Goal: Navigation & Orientation: Find specific page/section

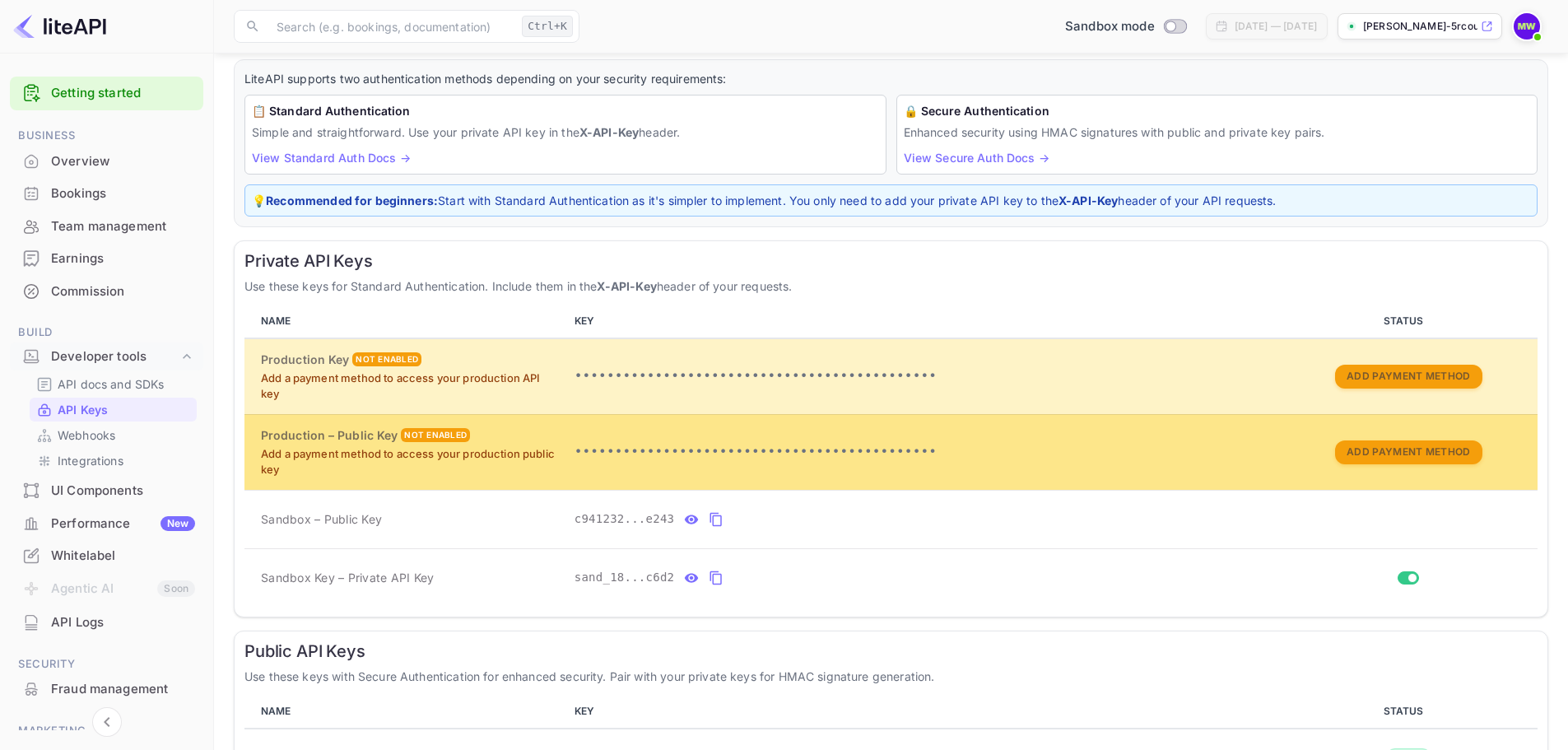
scroll to position [208, 0]
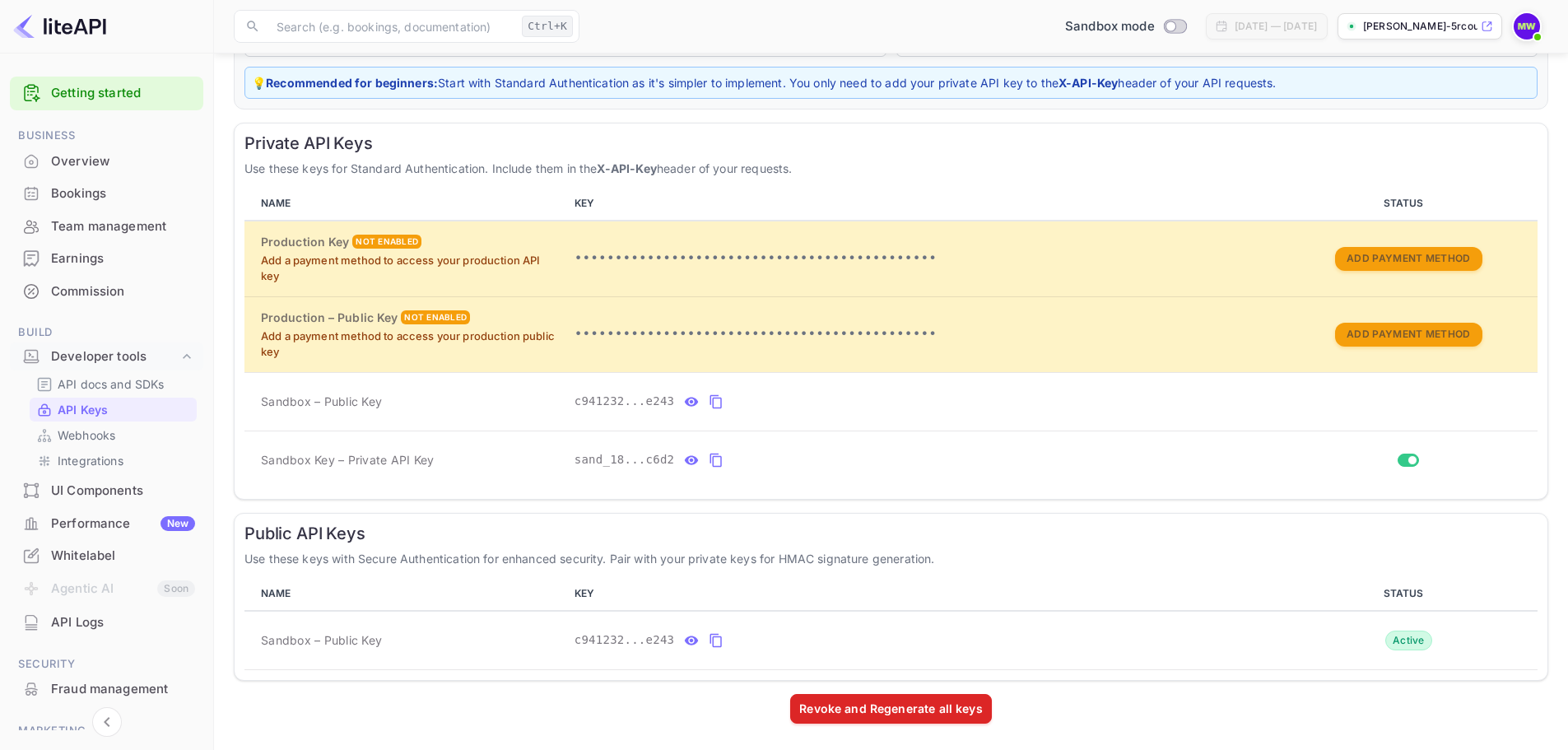
click at [128, 164] on div "Overview" at bounding box center [123, 161] width 144 height 19
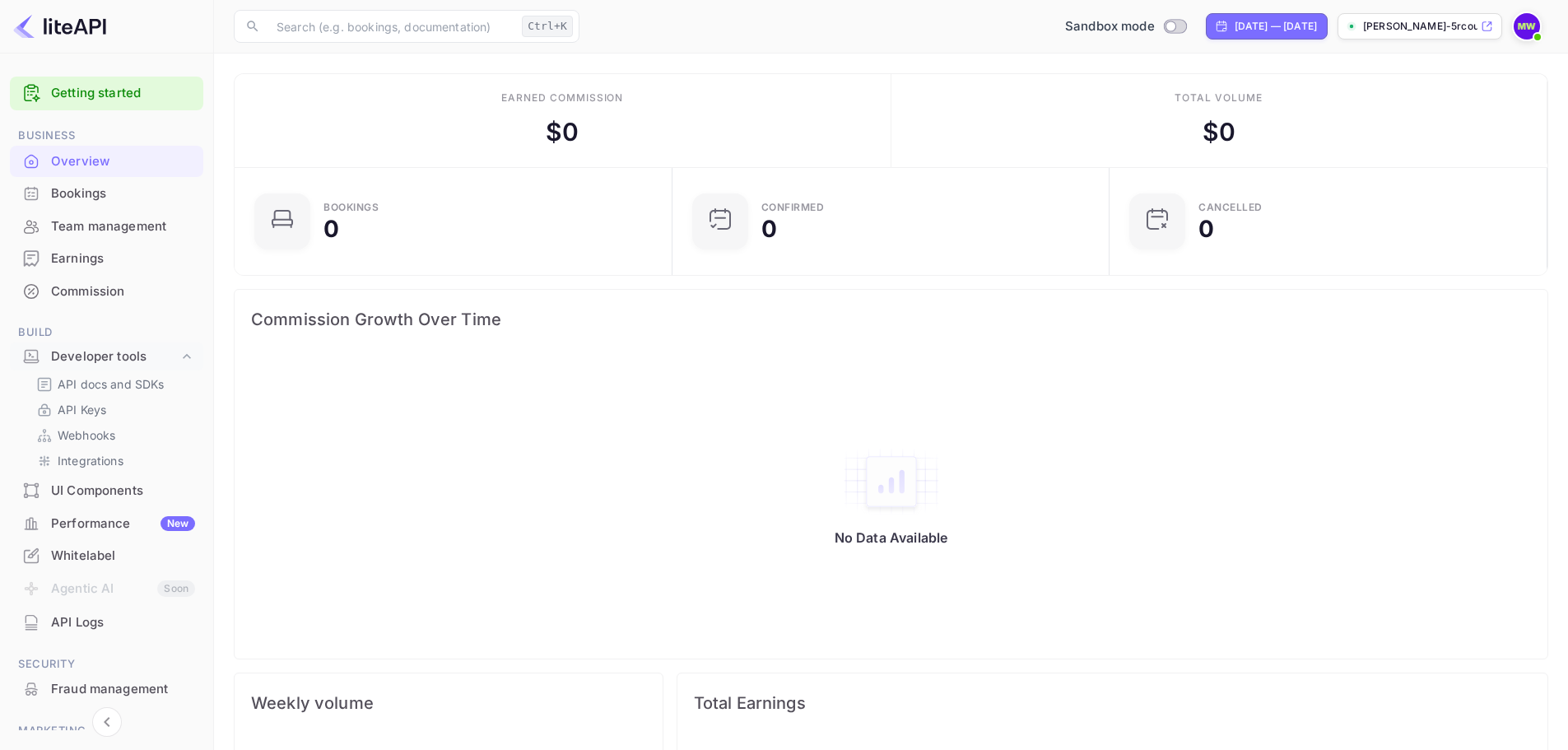
click at [1287, 348] on div "Commission Growth Over Time" at bounding box center [890, 319] width 1312 height 59
click at [1451, 26] on p "[PERSON_NAME]-5rcou.nui..." at bounding box center [1420, 26] width 114 height 15
click at [1382, 28] on p "[PERSON_NAME]-5rcou.nui..." at bounding box center [1420, 26] width 114 height 15
click at [1378, 28] on p "[PERSON_NAME]-5rcou.nui..." at bounding box center [1420, 26] width 114 height 15
click at [1414, 30] on p "[PERSON_NAME]-5rcou.nui..." at bounding box center [1420, 26] width 114 height 15
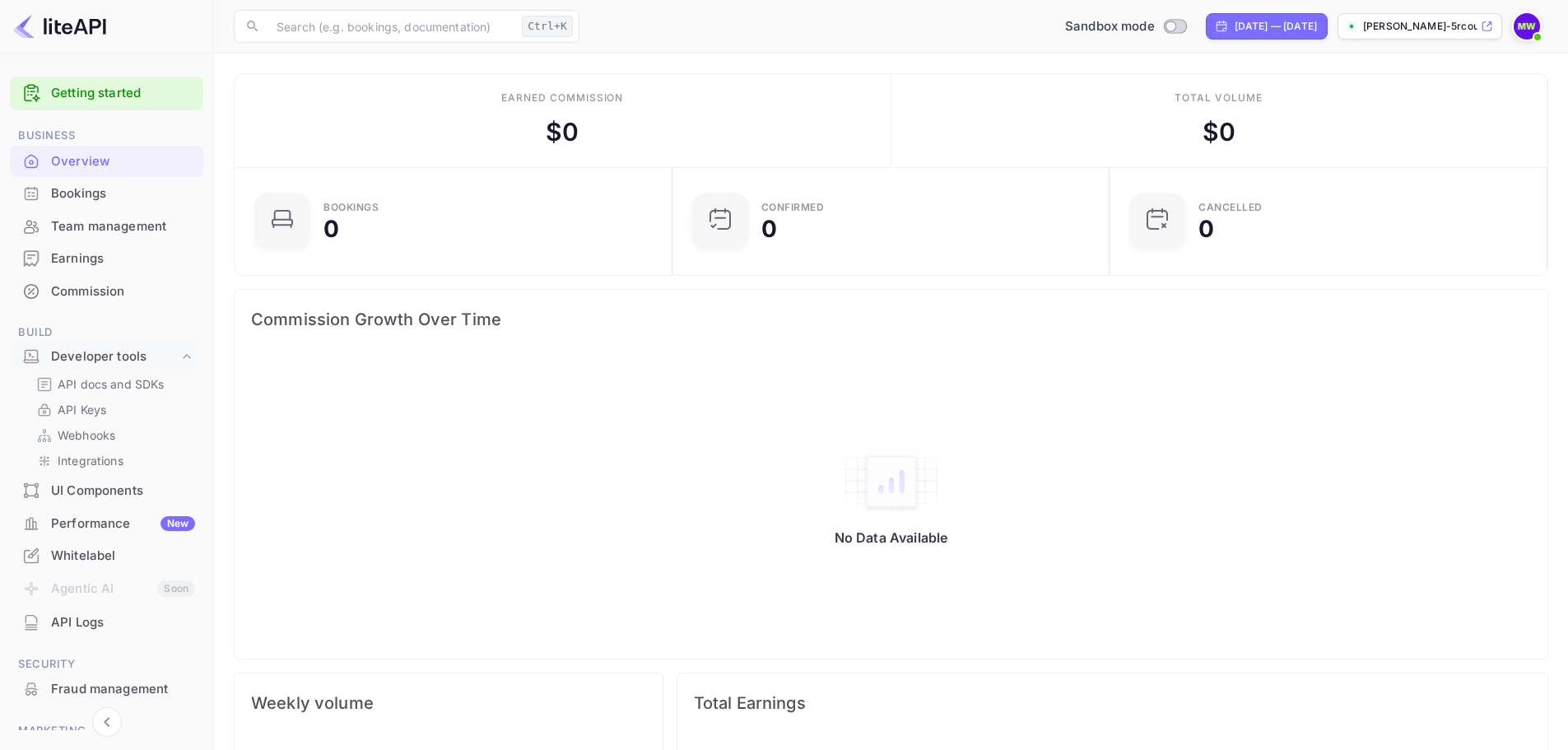
click at [1449, 30] on p "[PERSON_NAME]-5rcou.nui..." at bounding box center [1420, 26] width 114 height 15
click at [1436, 27] on p "[PERSON_NAME]-5rcou.nui..." at bounding box center [1420, 26] width 114 height 15
click at [100, 521] on div "Performance New" at bounding box center [123, 524] width 144 height 19
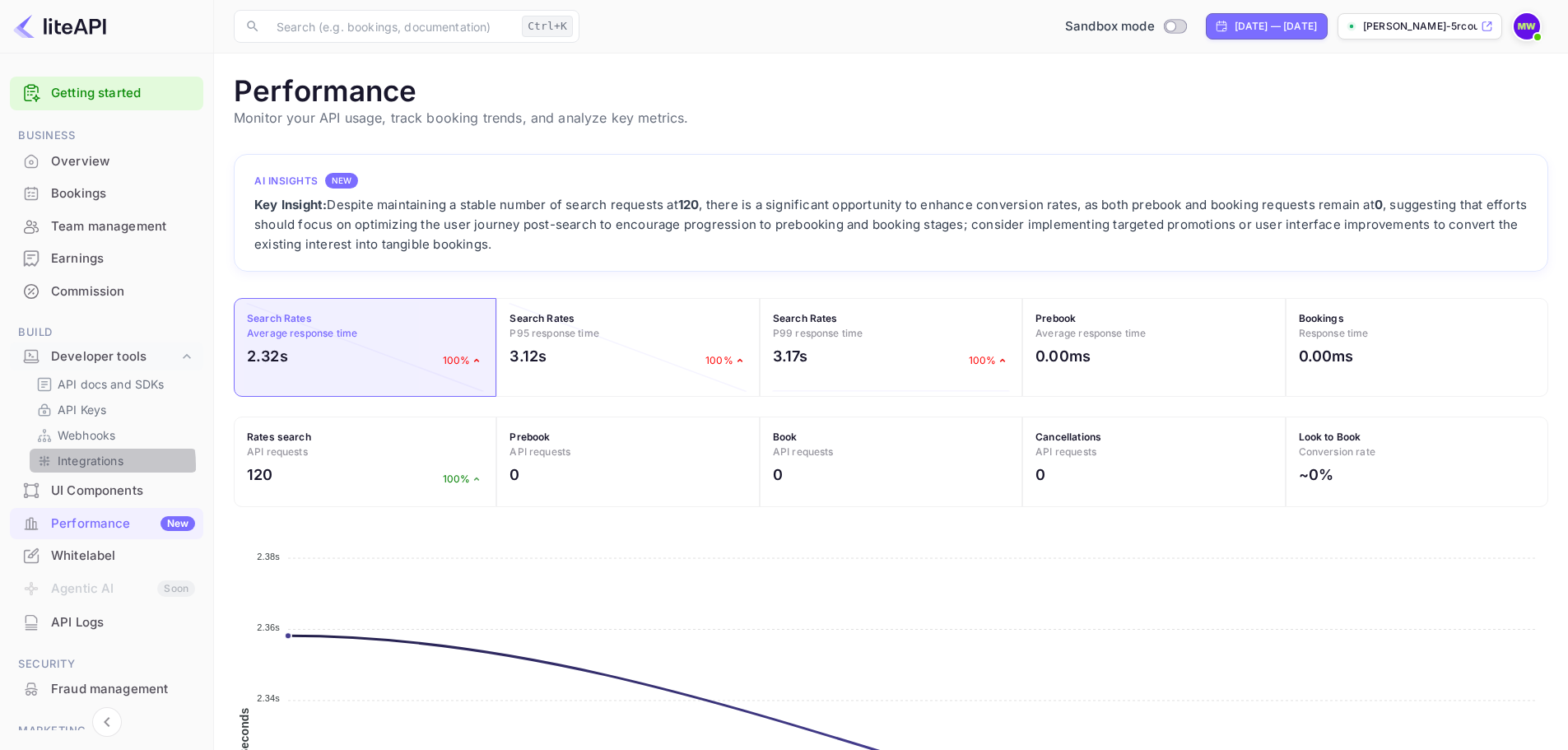
click at [74, 465] on p "Integrations" at bounding box center [91, 460] width 66 height 17
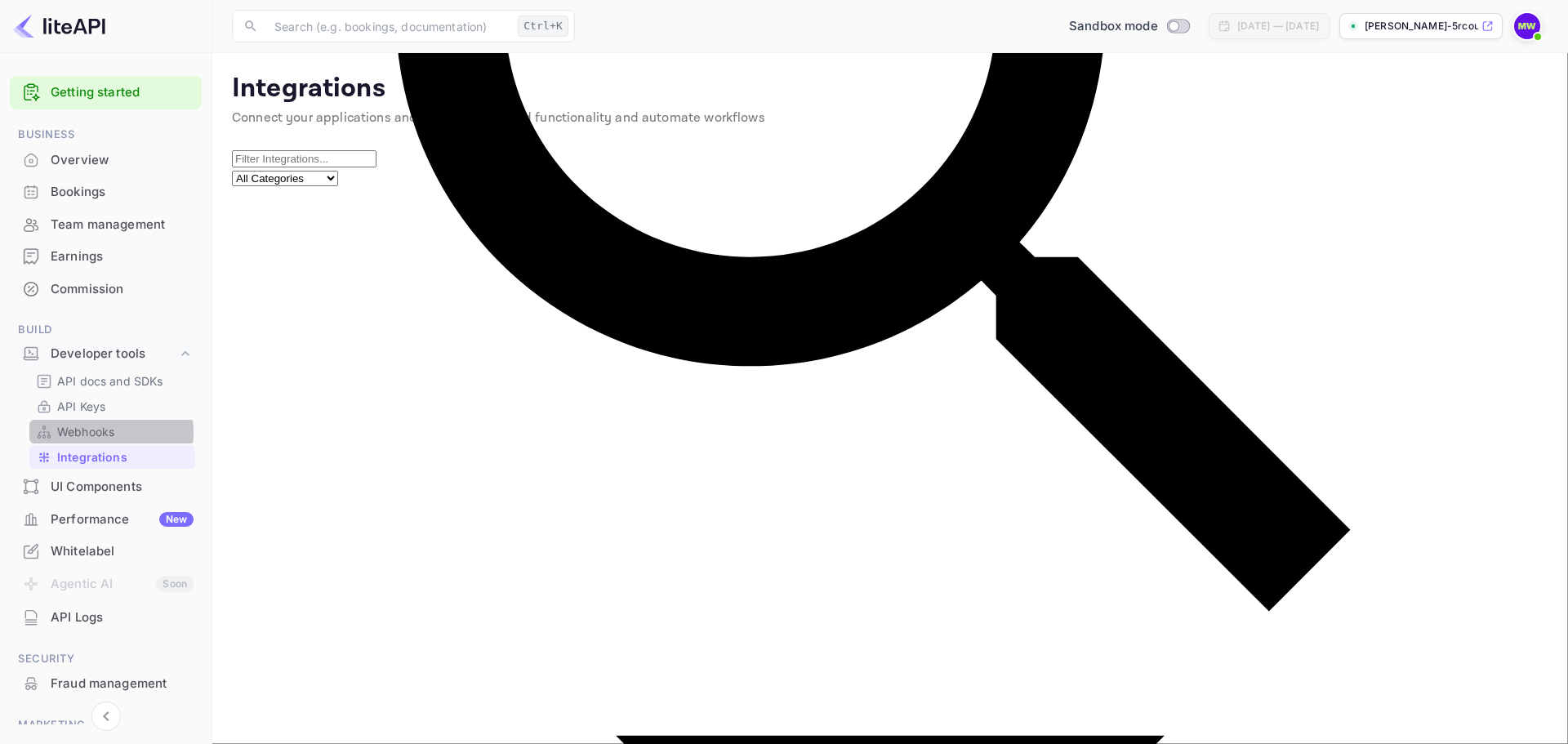
click at [95, 433] on p "Webhooks" at bounding box center [86, 432] width 58 height 17
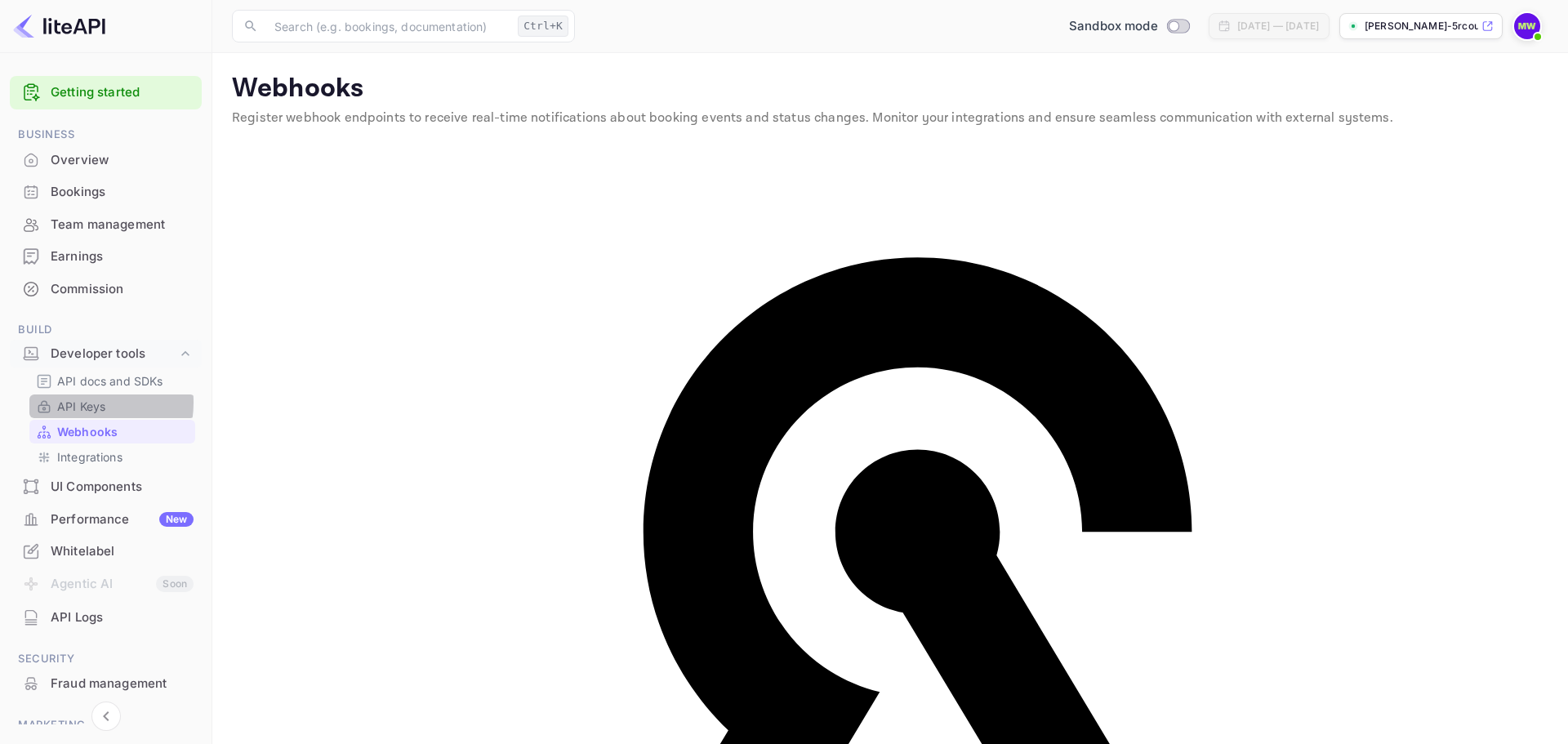
click at [82, 403] on p "API Keys" at bounding box center [81, 406] width 49 height 17
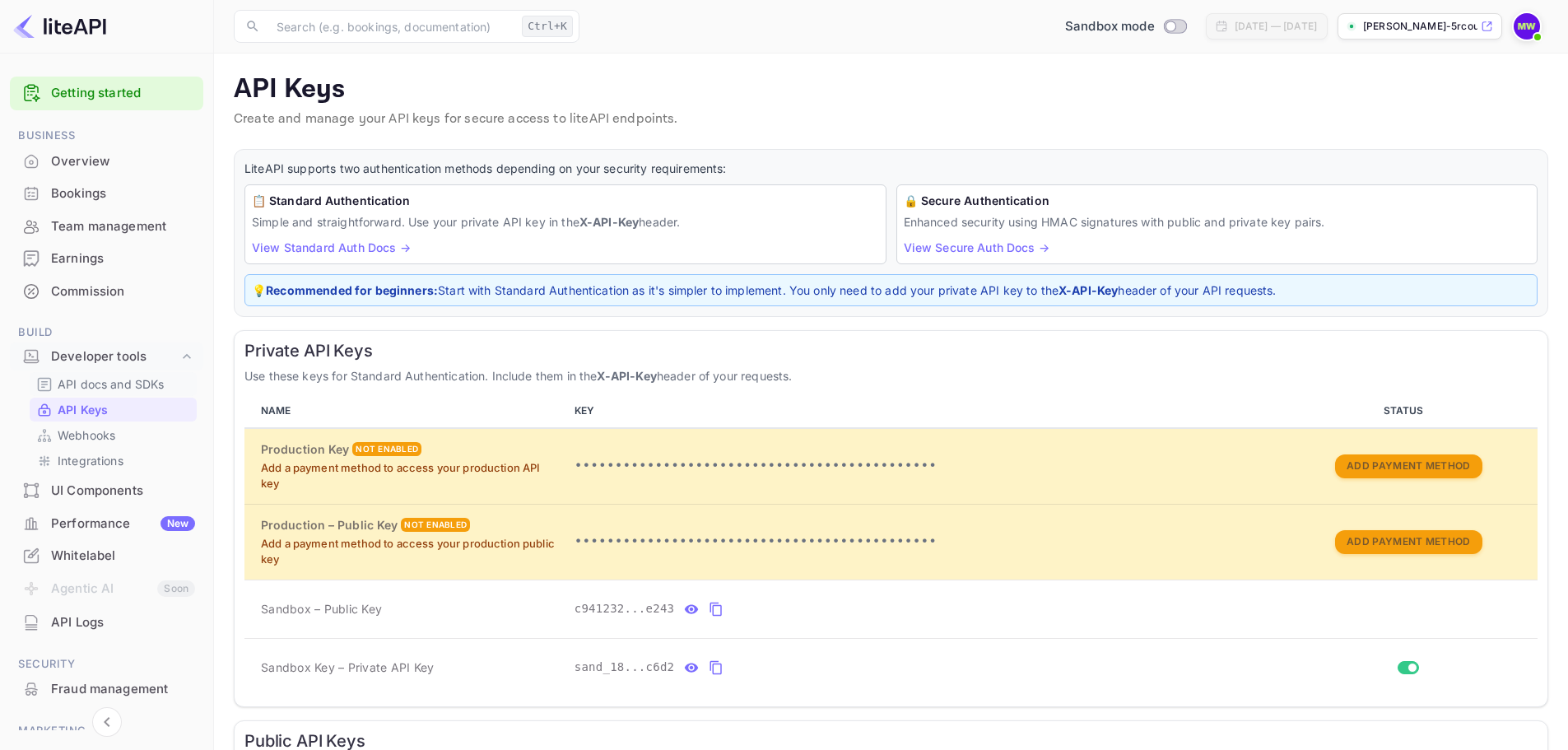
click at [87, 381] on p "API docs and SDKs" at bounding box center [111, 384] width 107 height 17
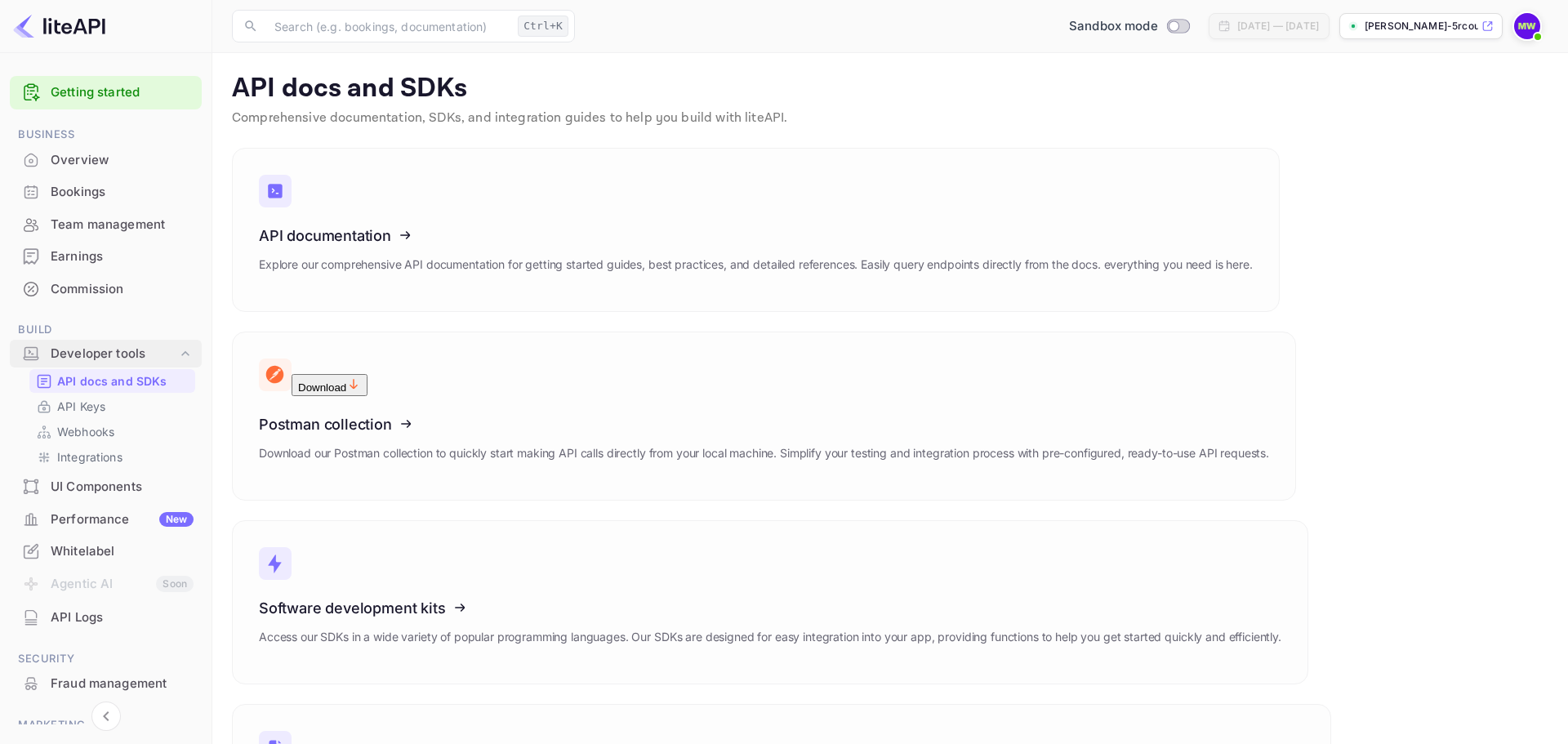
click at [109, 345] on div "Developer tools" at bounding box center [114, 354] width 127 height 19
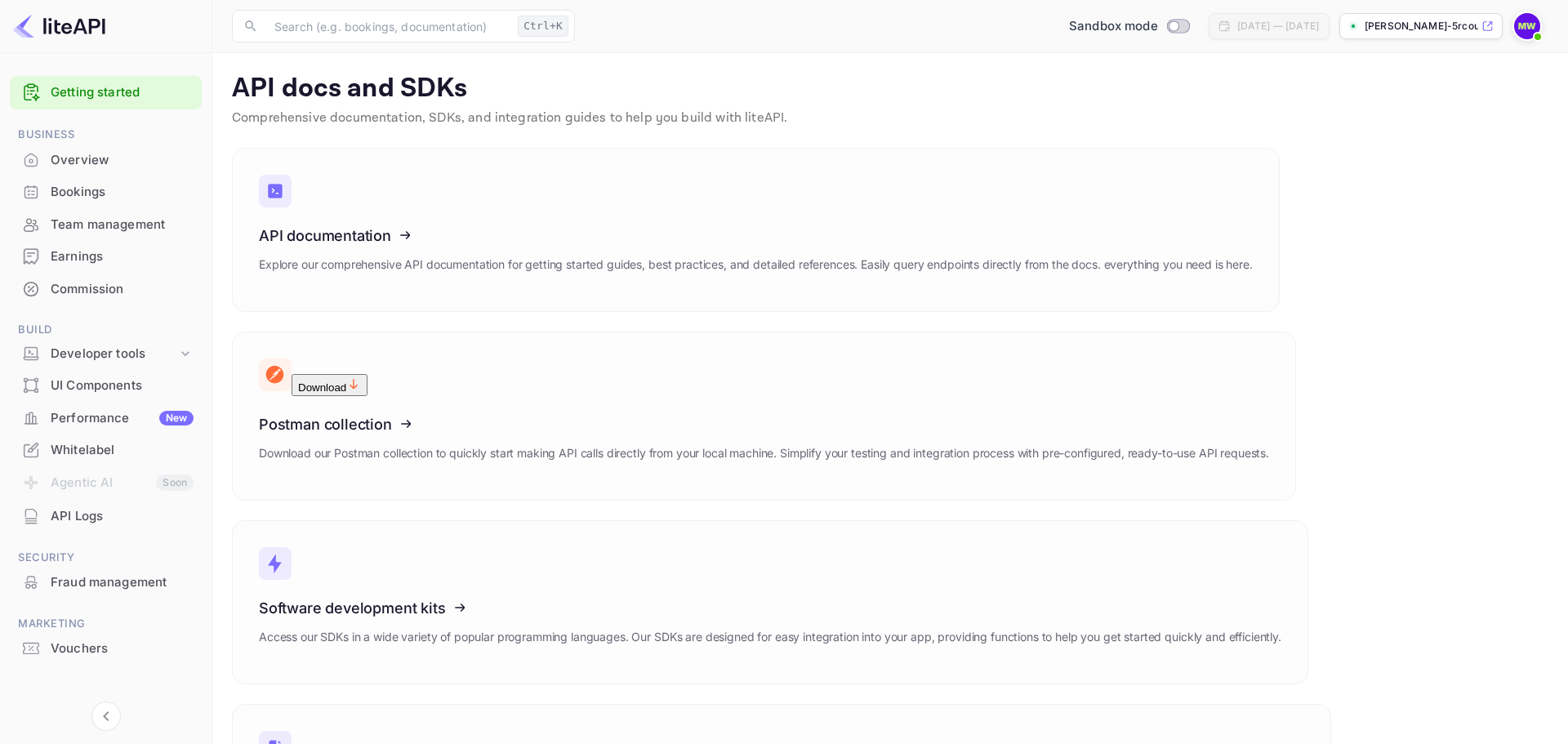
click at [91, 257] on div "Earnings" at bounding box center [122, 257] width 143 height 19
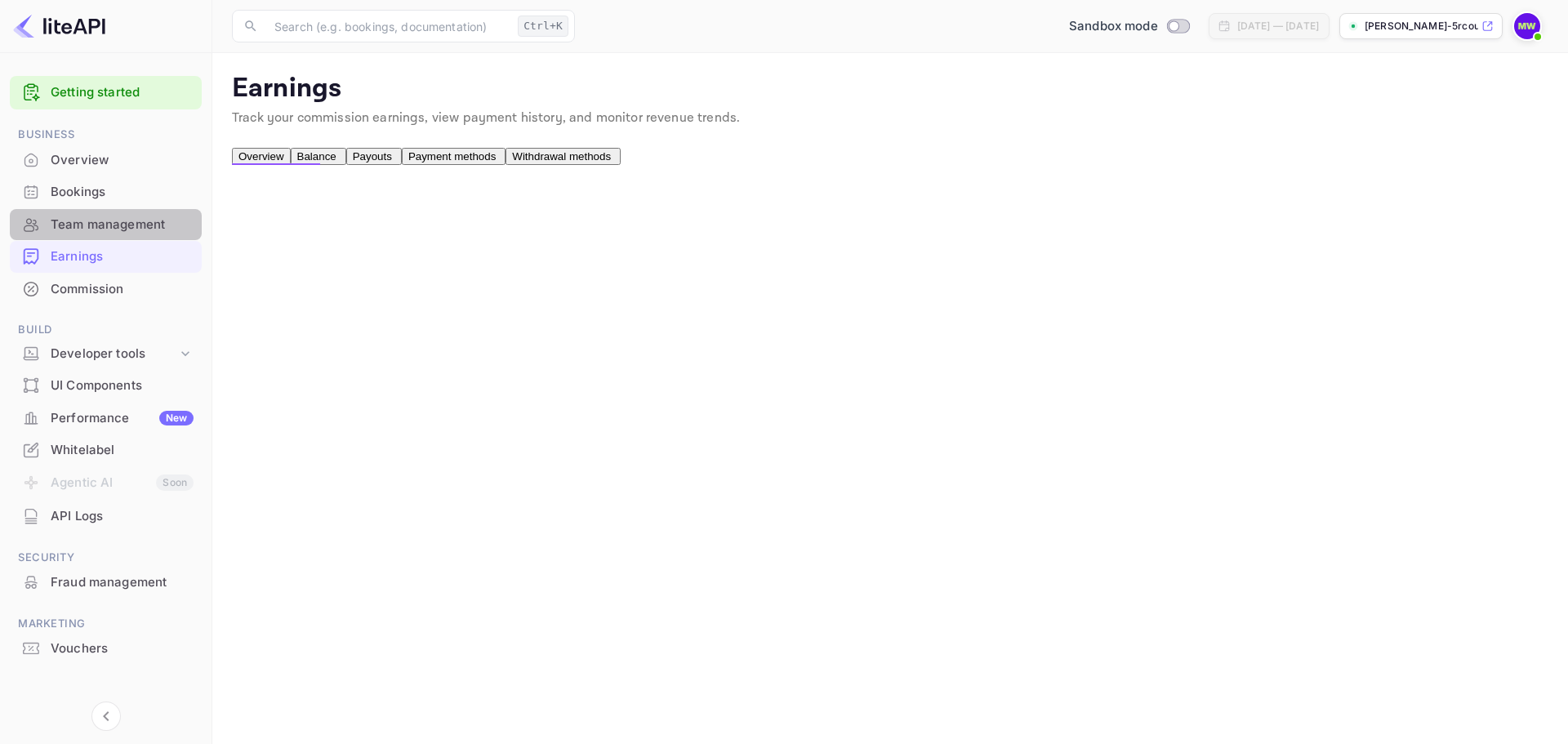
click at [143, 234] on div "Team management" at bounding box center [106, 225] width 192 height 32
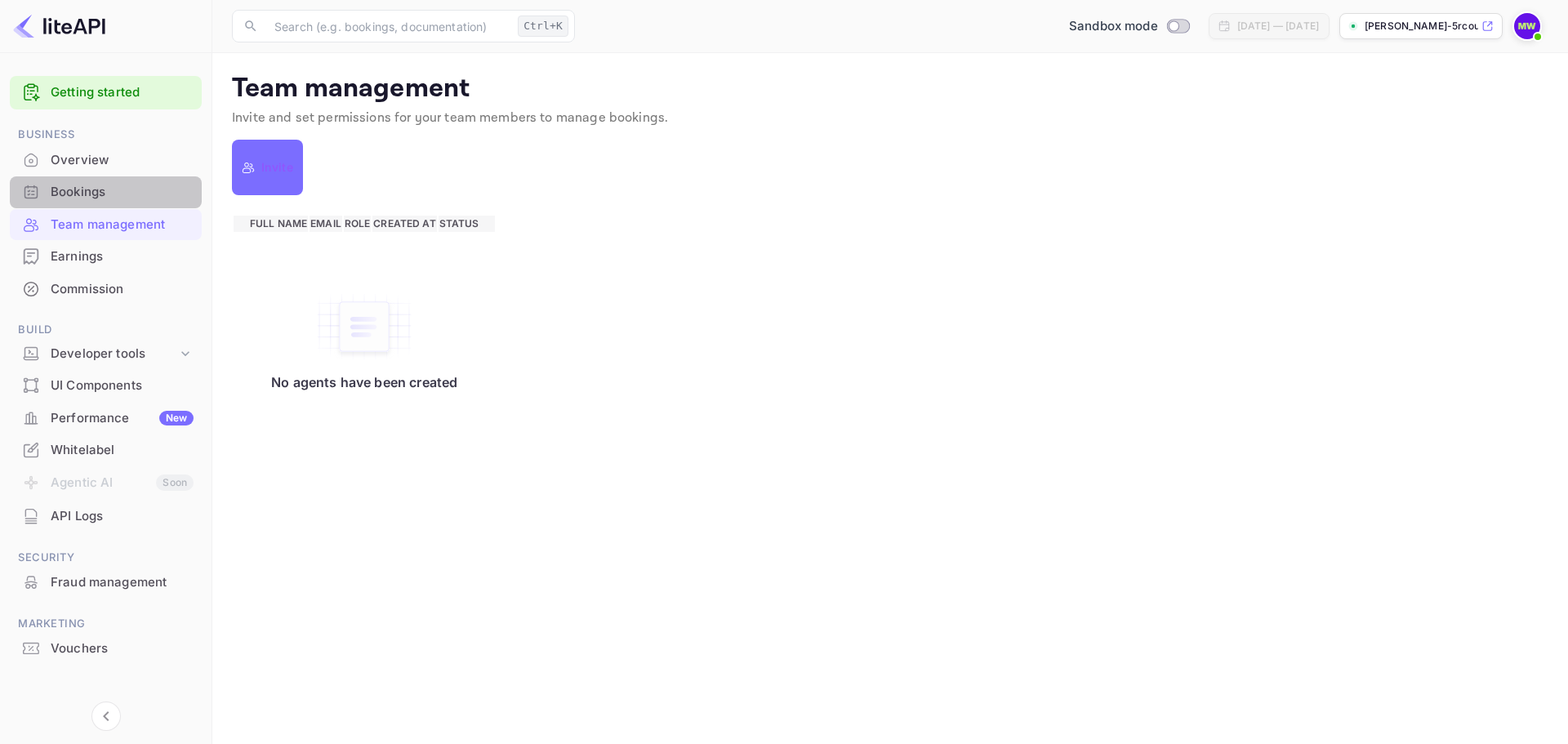
click at [81, 196] on div "Bookings" at bounding box center [122, 191] width 143 height 19
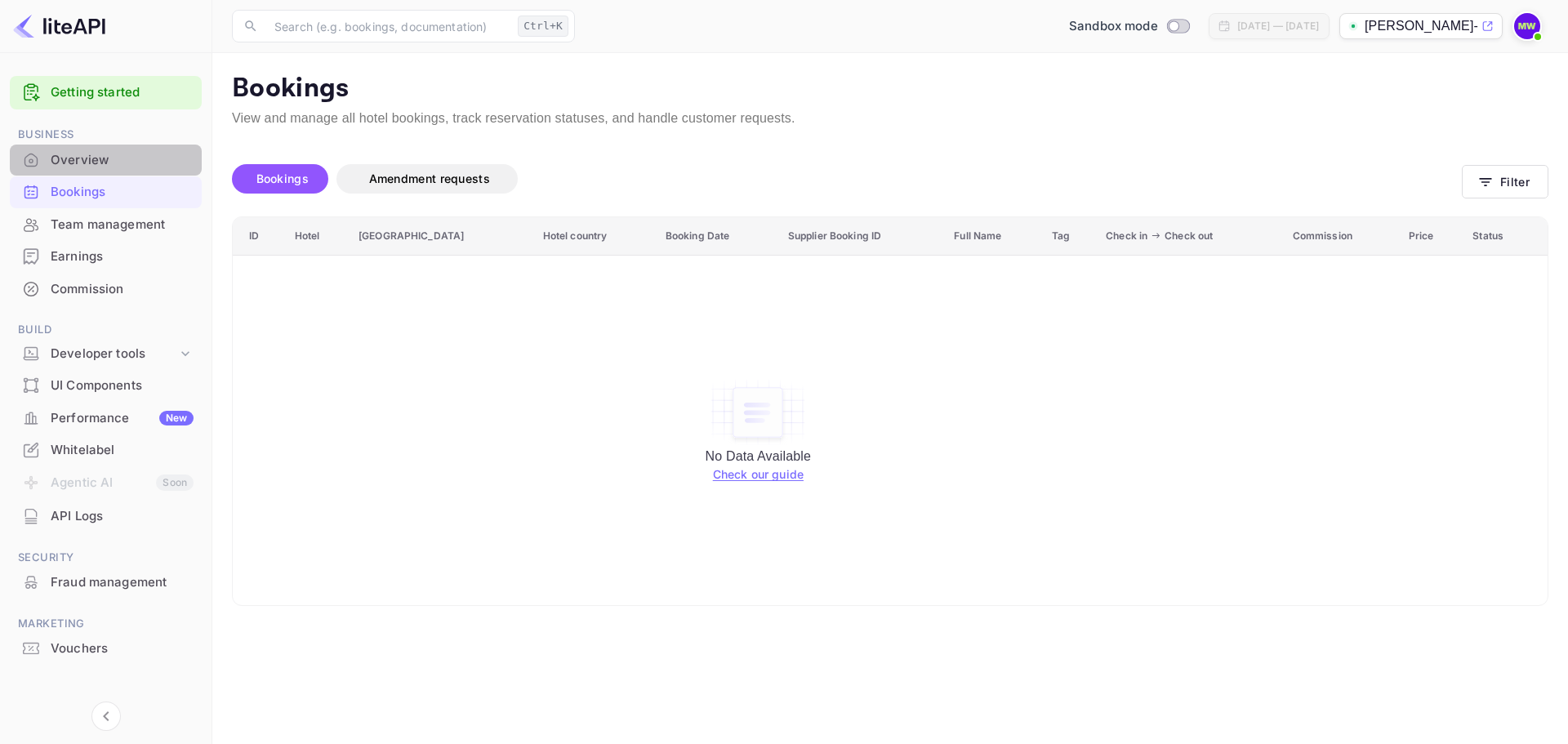
click at [90, 159] on div "Overview" at bounding box center [122, 160] width 143 height 19
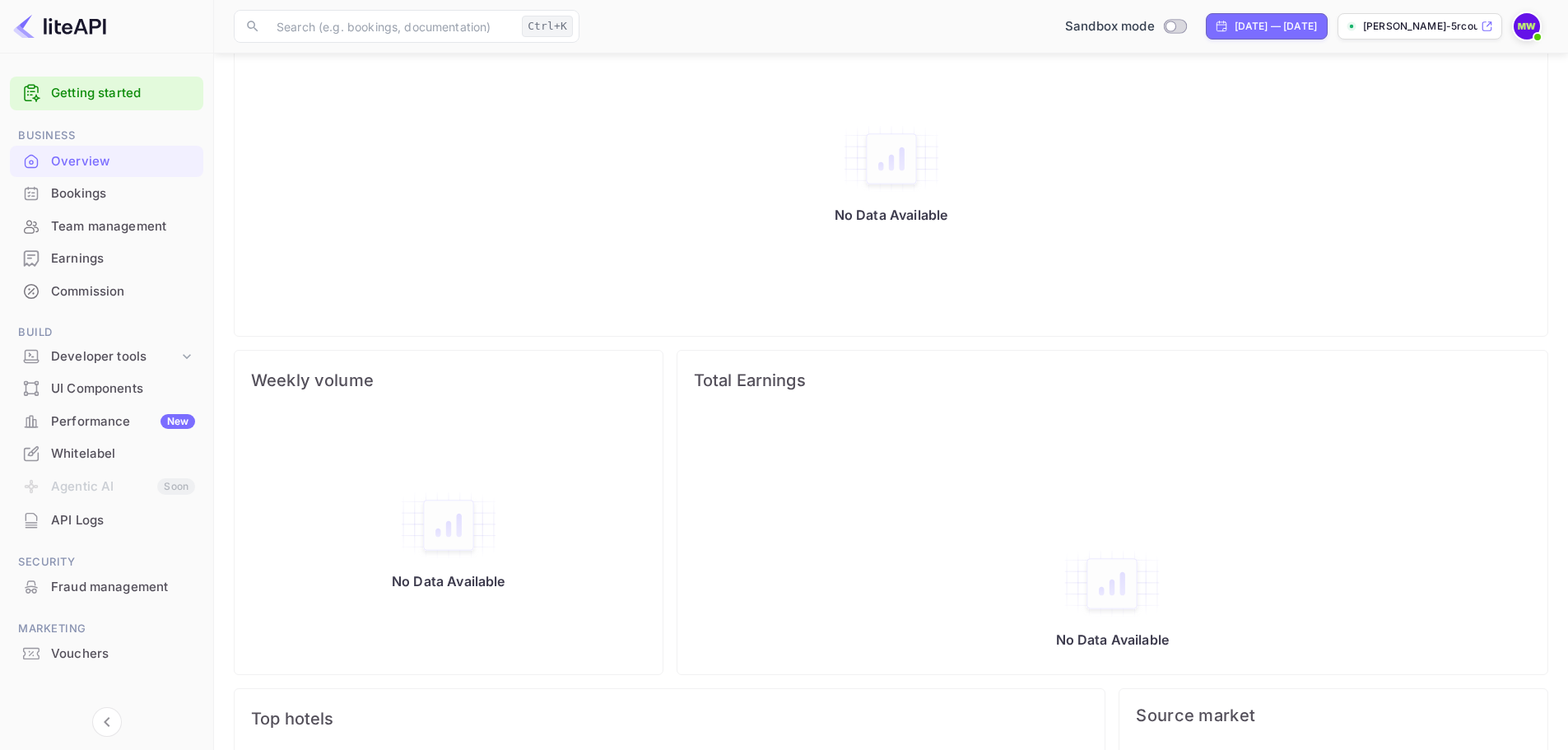
scroll to position [508, 0]
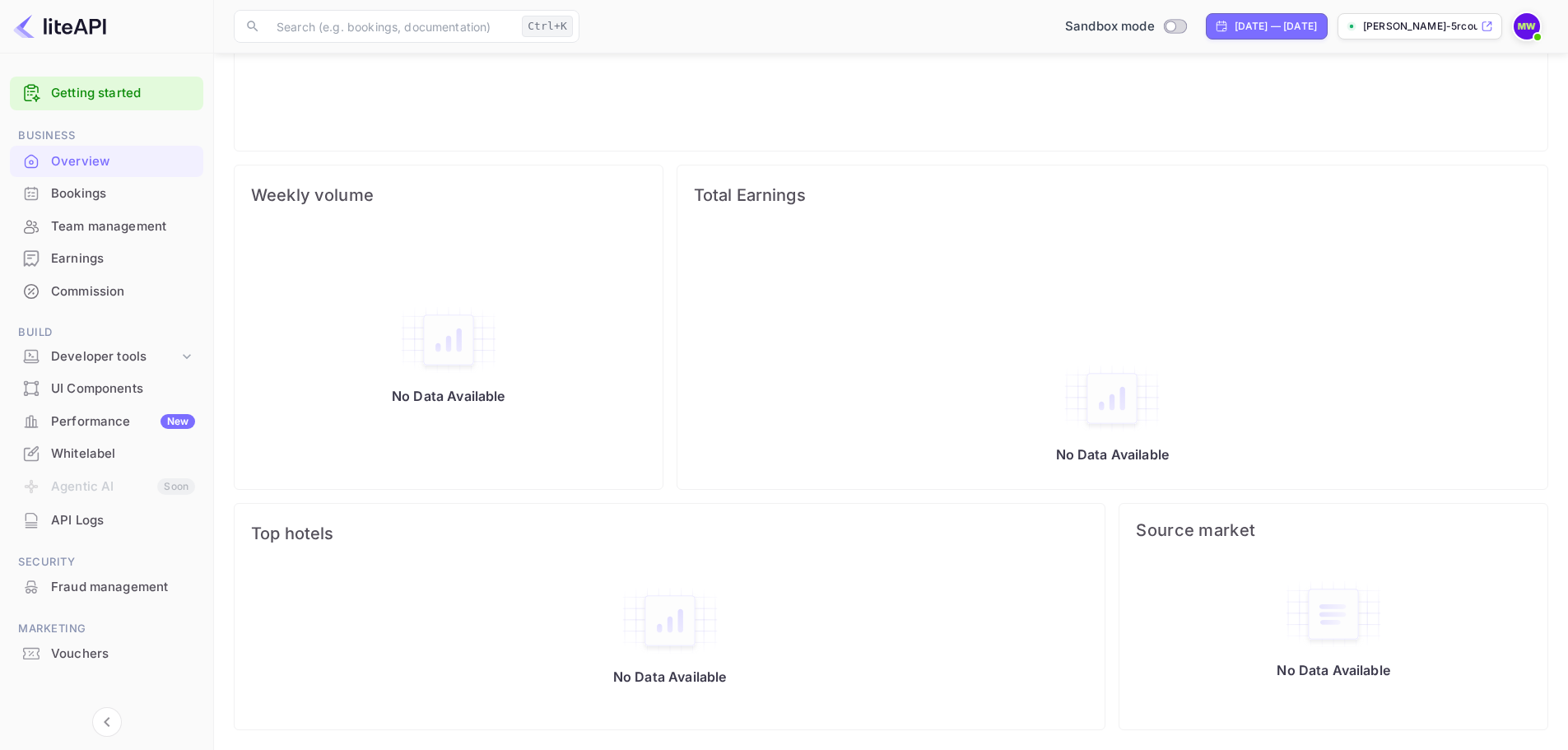
click at [86, 525] on div "API Logs" at bounding box center [123, 520] width 144 height 19
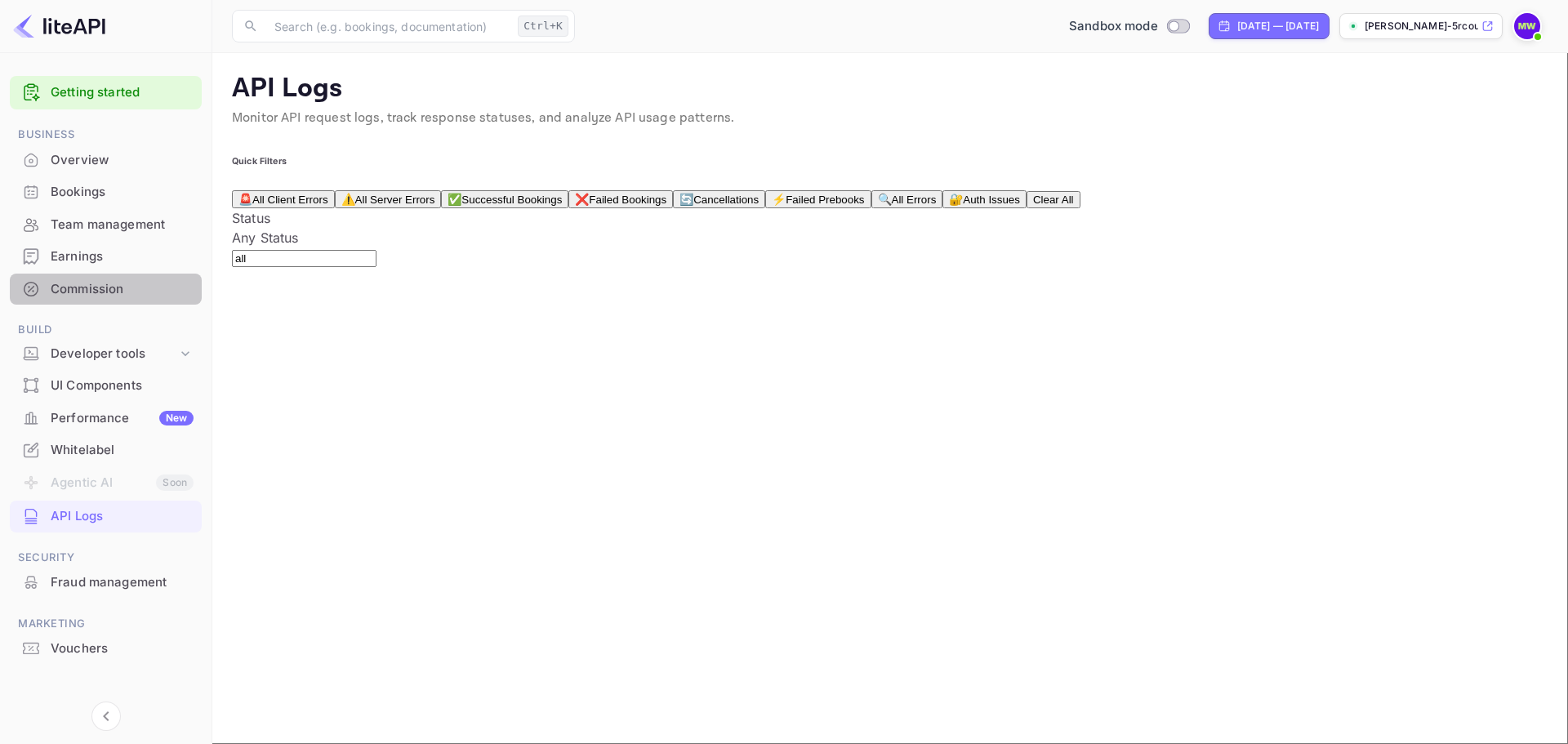
click at [87, 290] on div "Commission" at bounding box center [122, 289] width 143 height 19
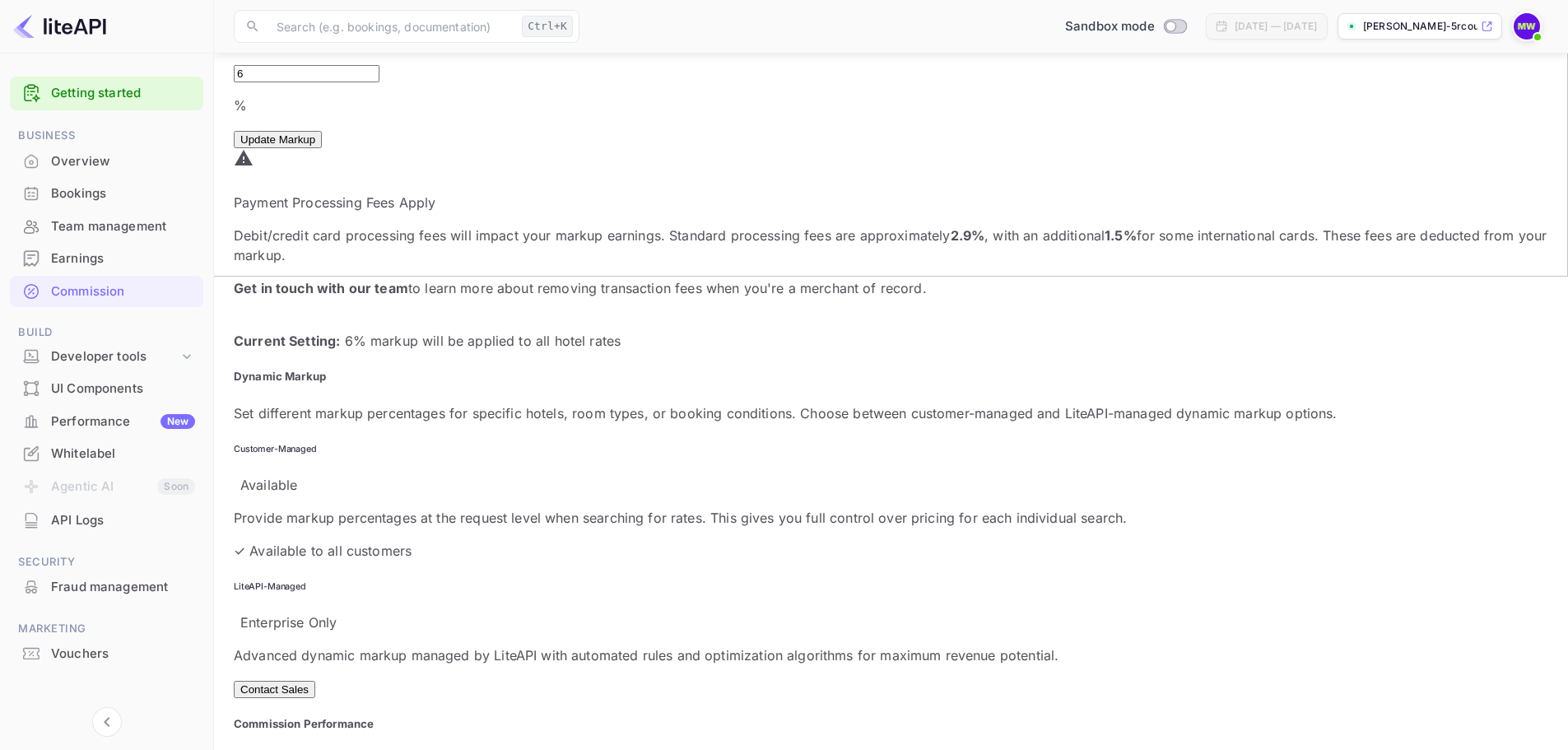
scroll to position [290, 0]
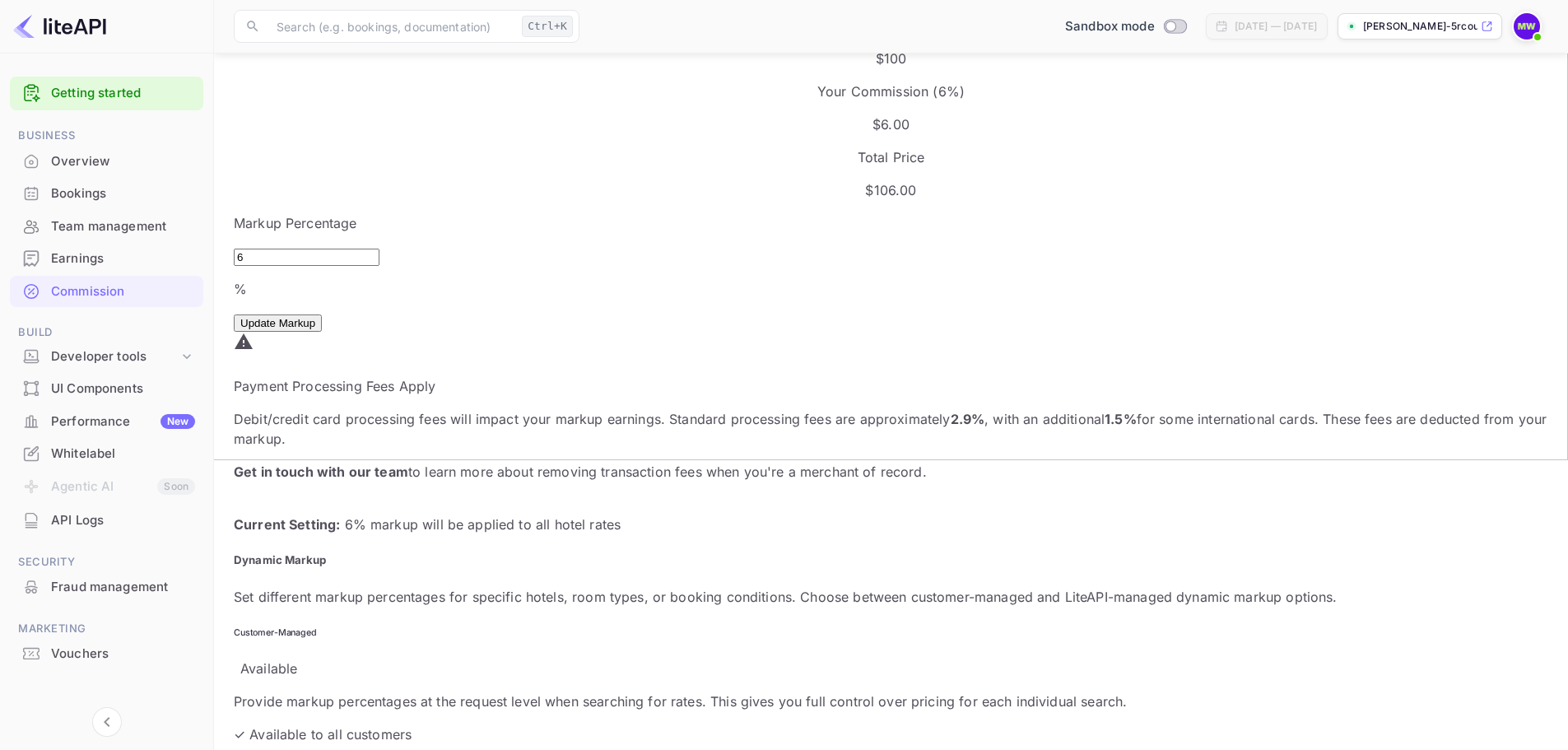
click at [74, 252] on div "Earnings" at bounding box center [123, 259] width 144 height 19
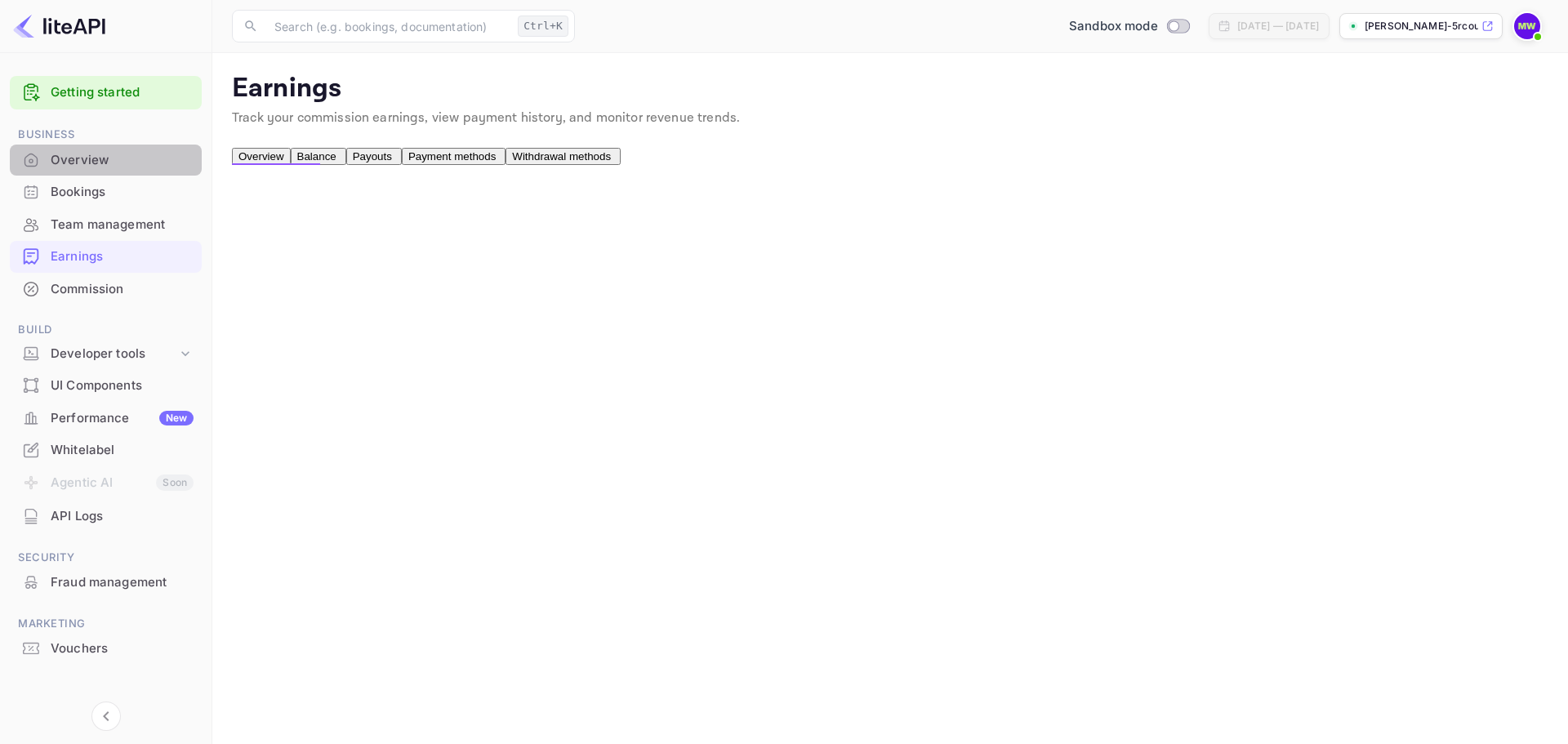
click at [89, 160] on div "Overview" at bounding box center [122, 160] width 143 height 19
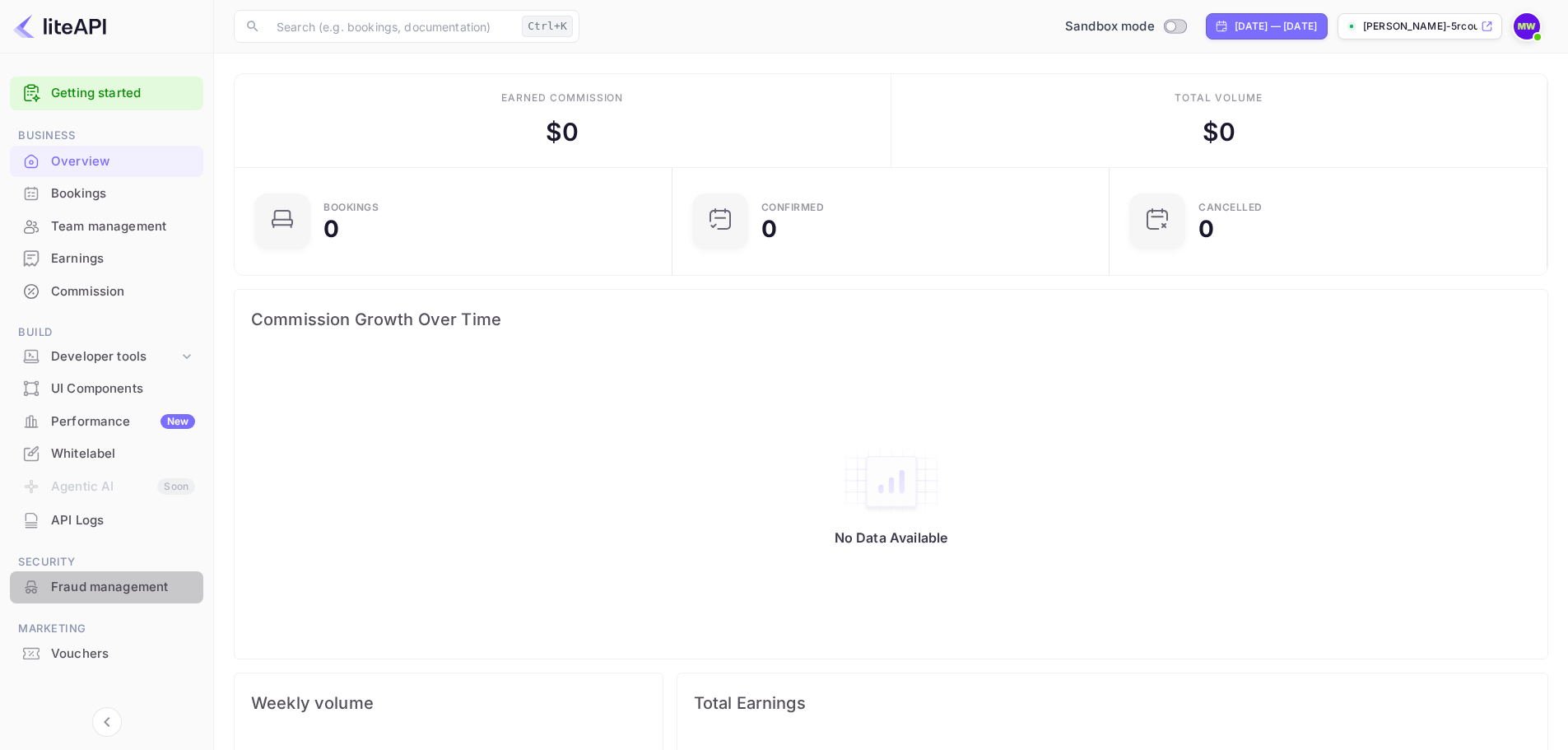
click at [138, 592] on div "Fraud management" at bounding box center [123, 587] width 144 height 19
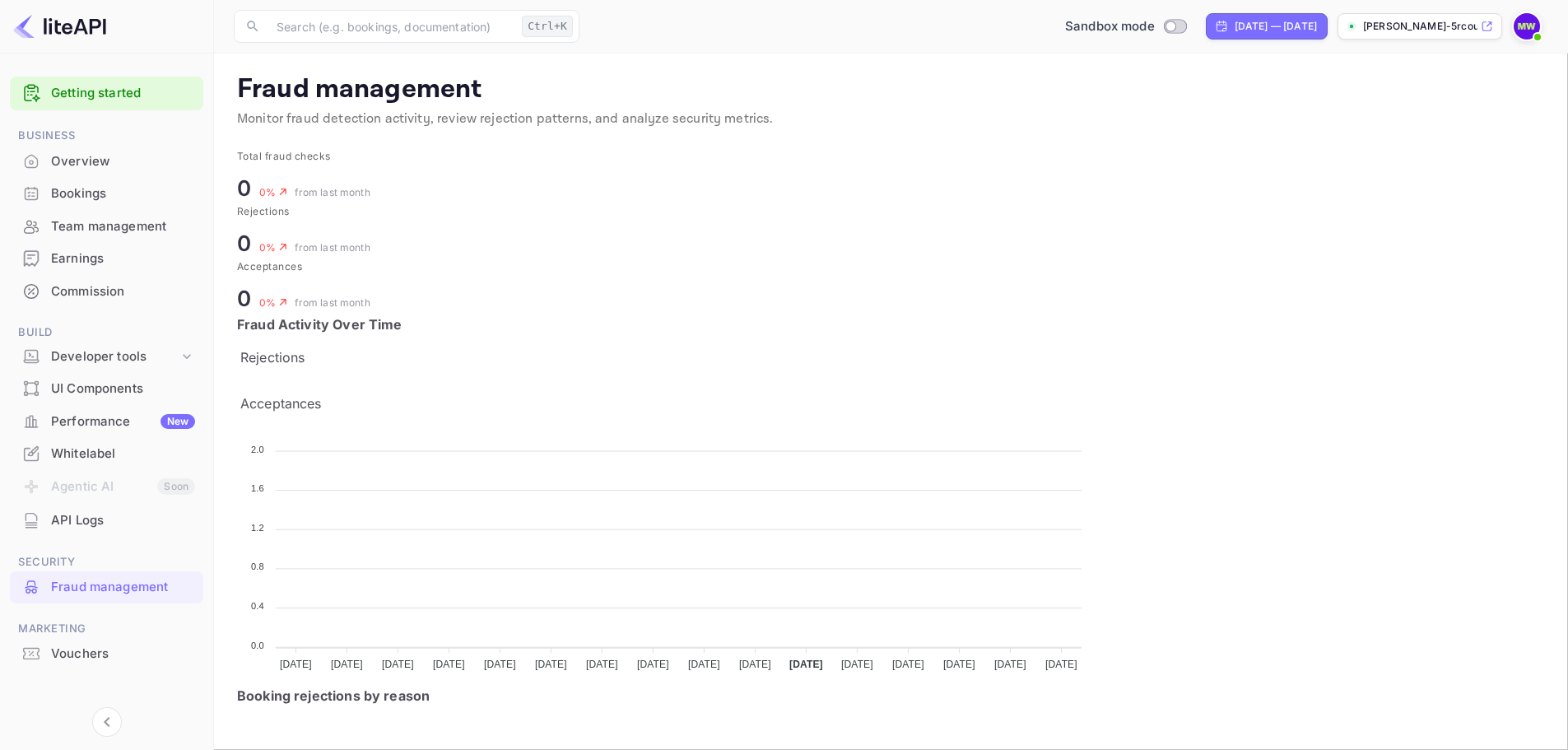
scroll to position [13, 13]
click at [88, 95] on link "Getting started" at bounding box center [123, 93] width 144 height 19
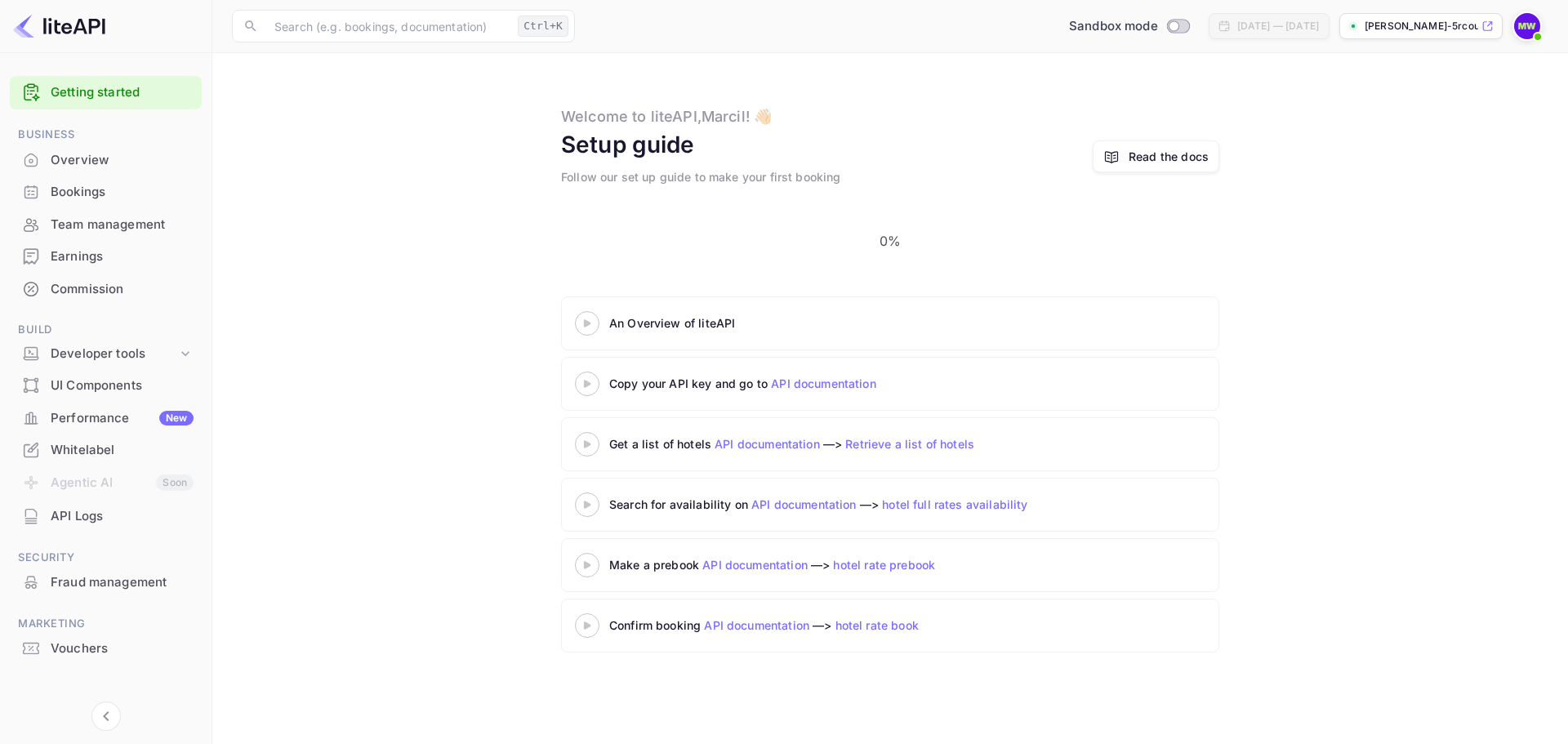
click at [132, 384] on div "UI Components" at bounding box center [122, 386] width 143 height 19
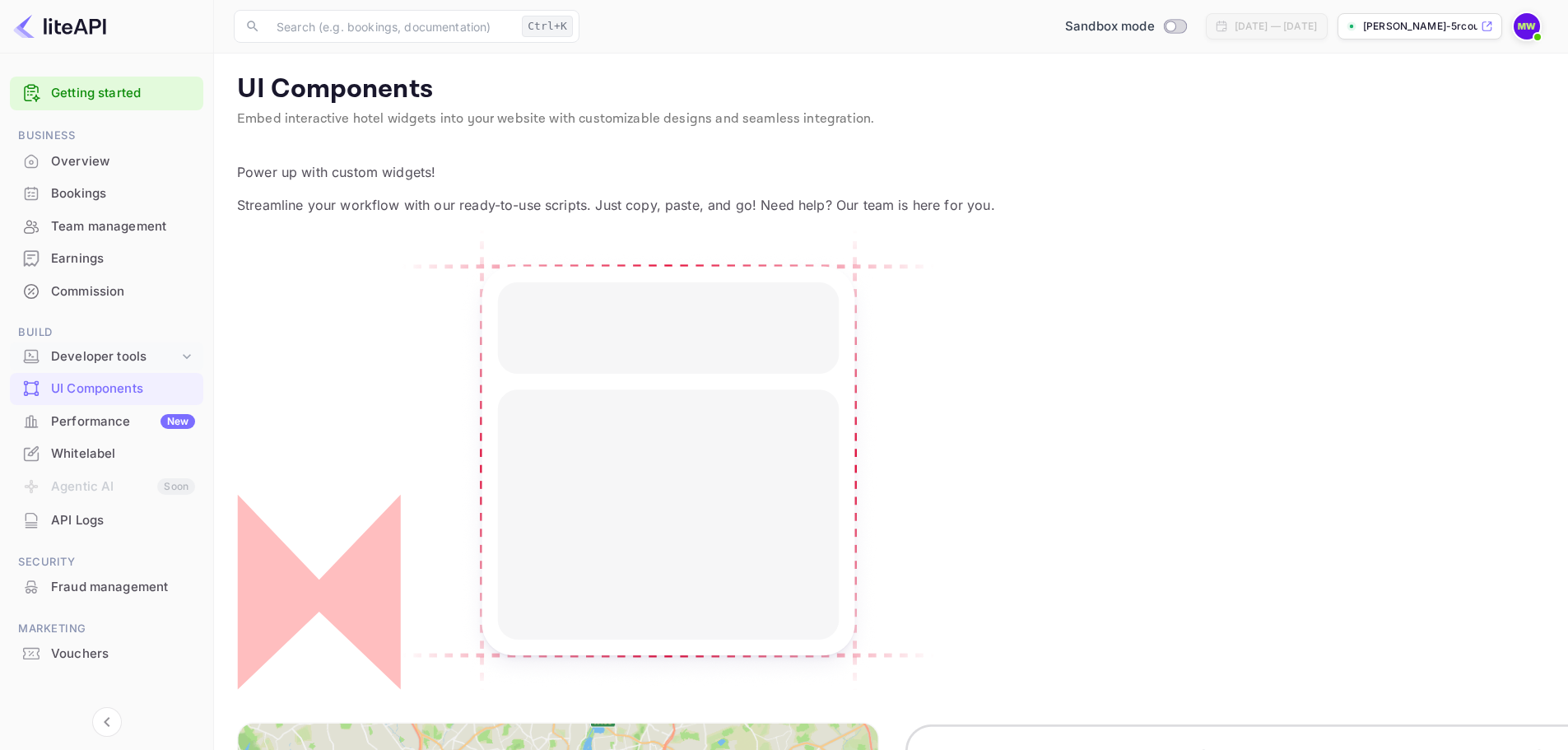
click at [176, 357] on div "Developer tools" at bounding box center [115, 357] width 128 height 19
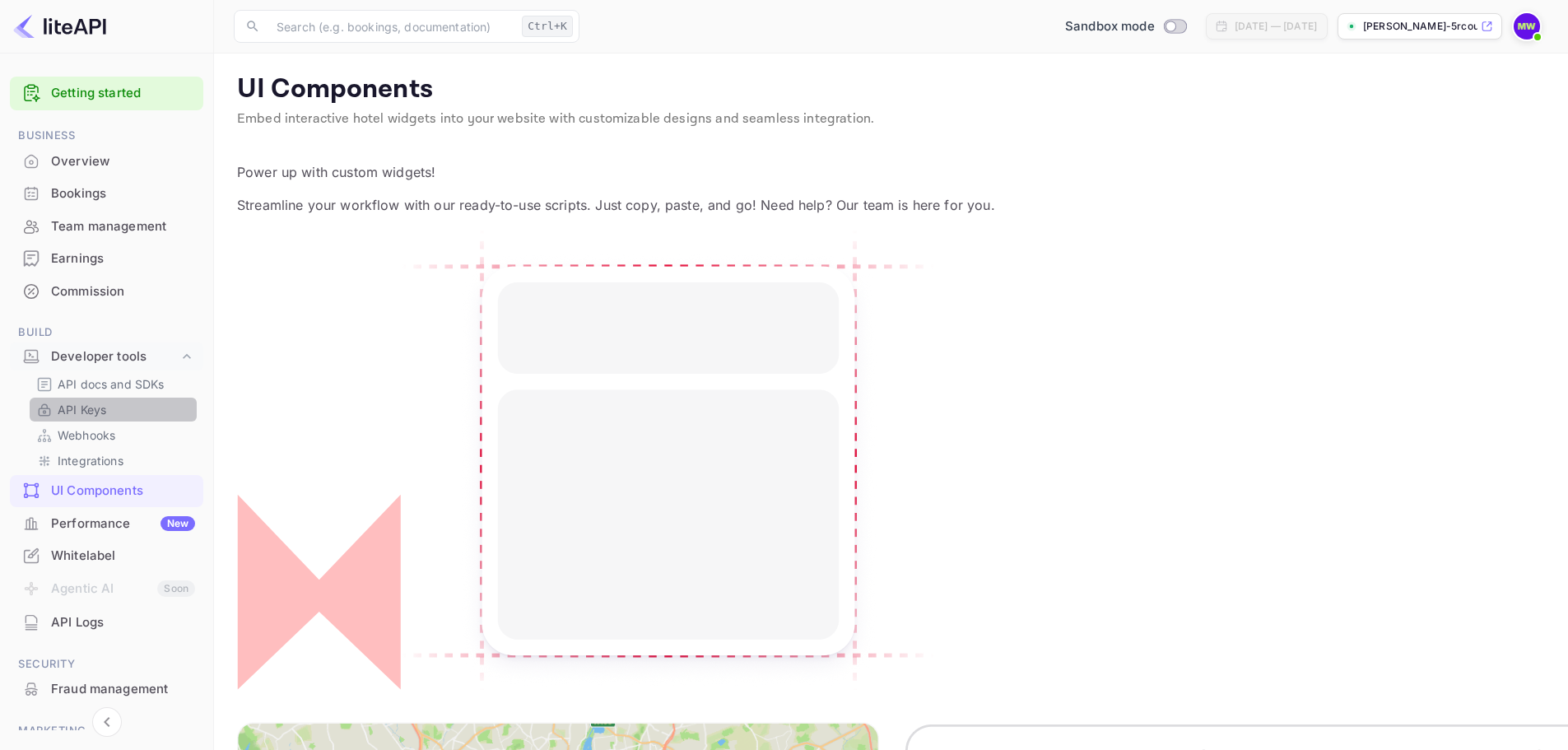
click at [77, 413] on p "API Keys" at bounding box center [82, 409] width 49 height 17
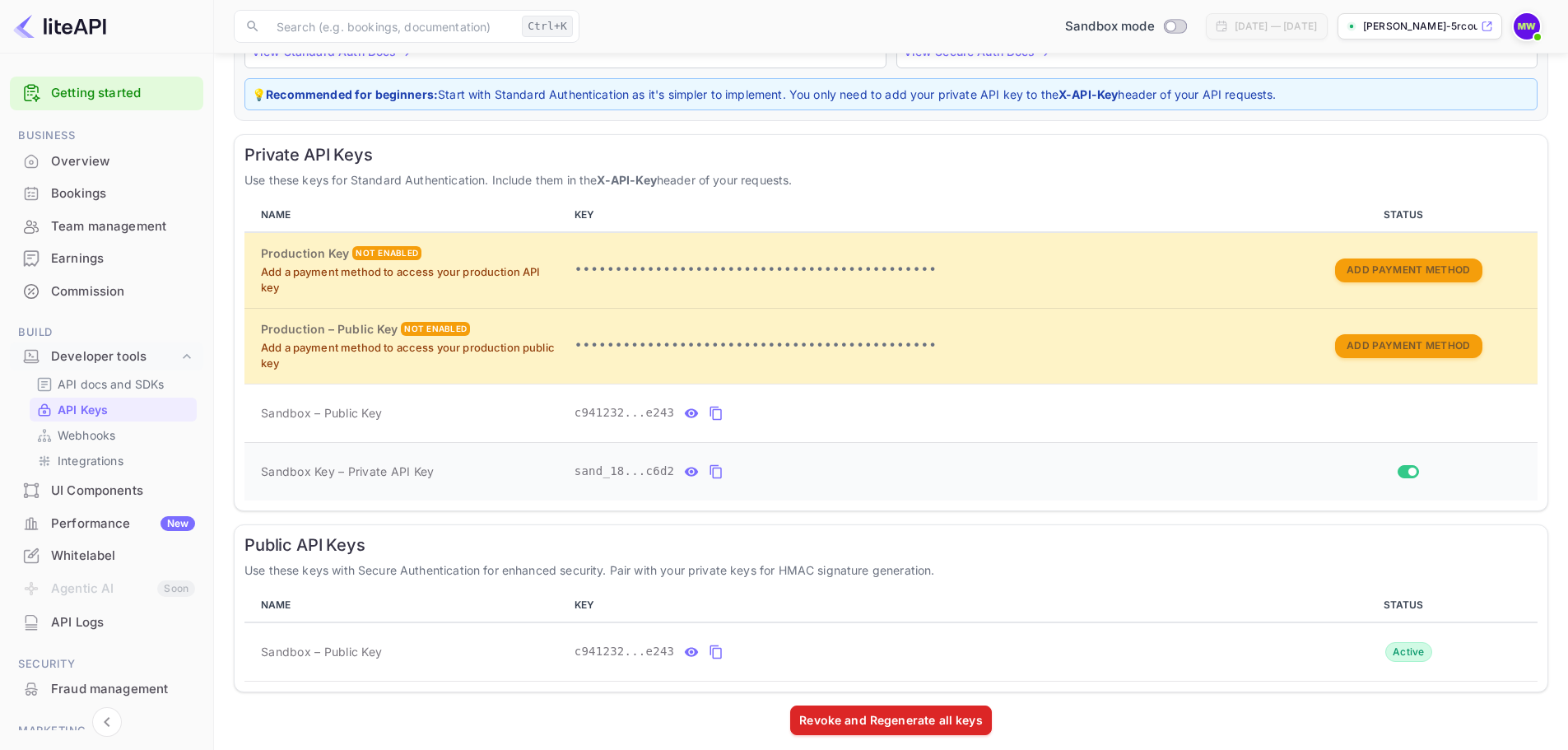
scroll to position [208, 0]
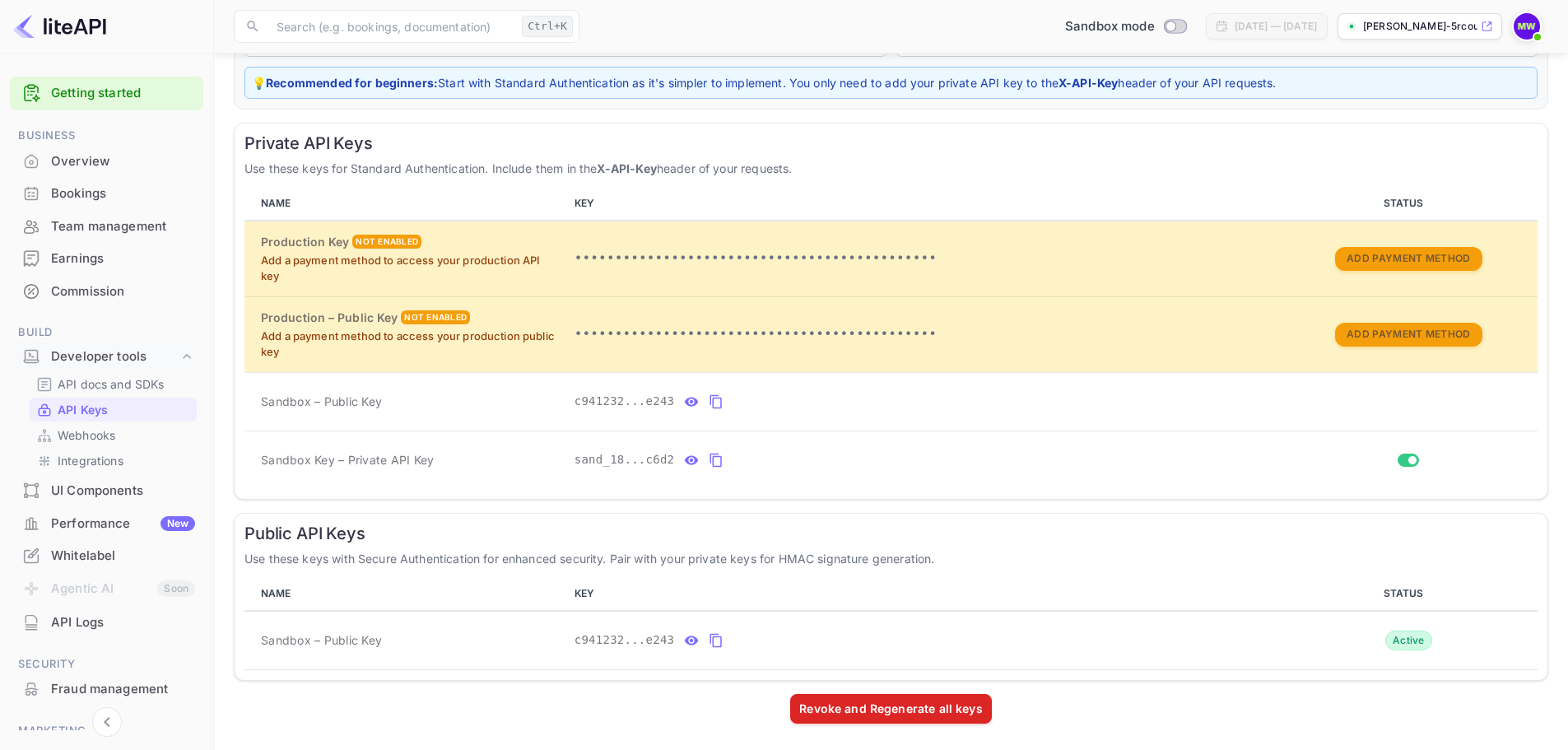
click at [70, 180] on div "Bookings" at bounding box center [107, 194] width 194 height 32
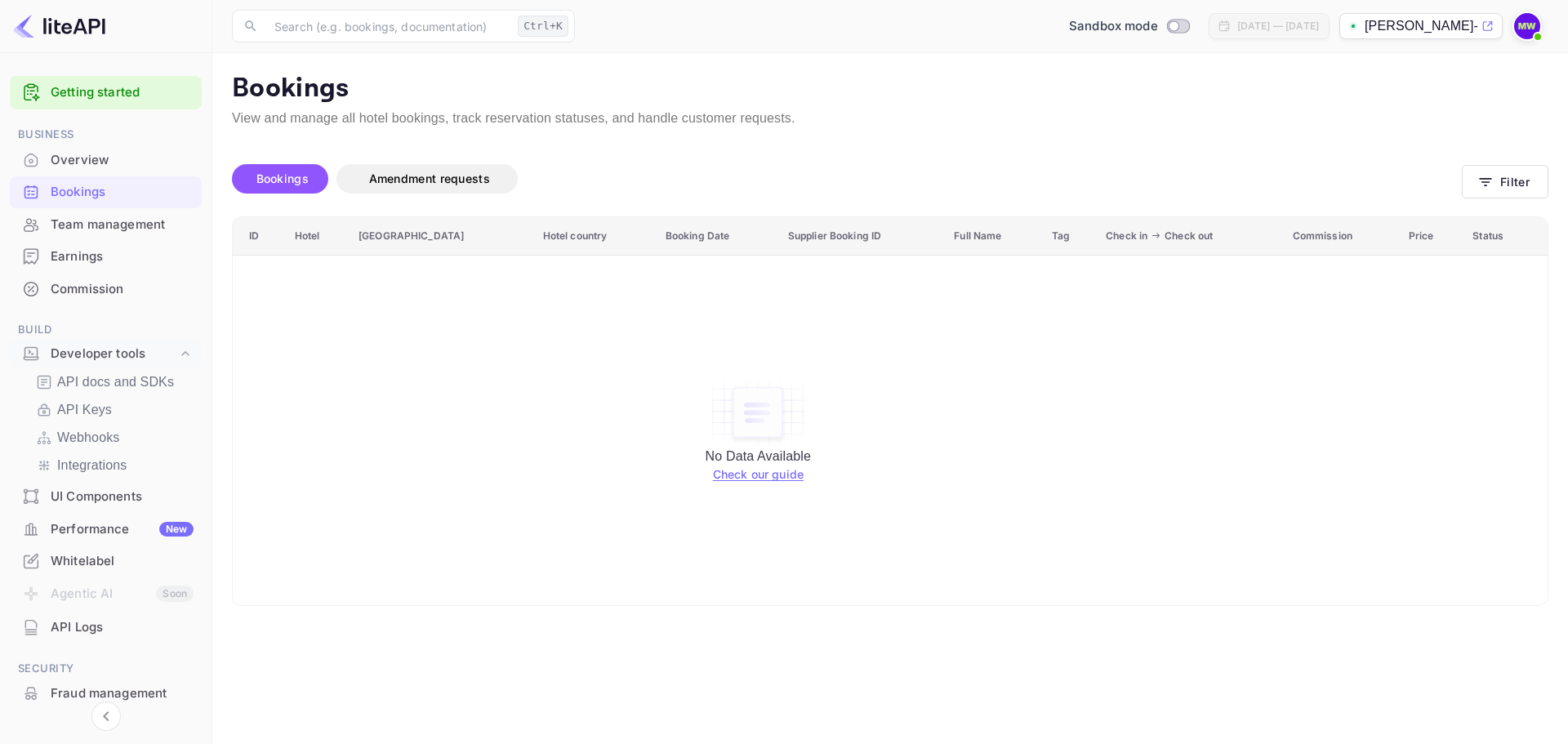
click at [744, 479] on link "Check our guide" at bounding box center [758, 474] width 90 height 14
